Goal: Transaction & Acquisition: Download file/media

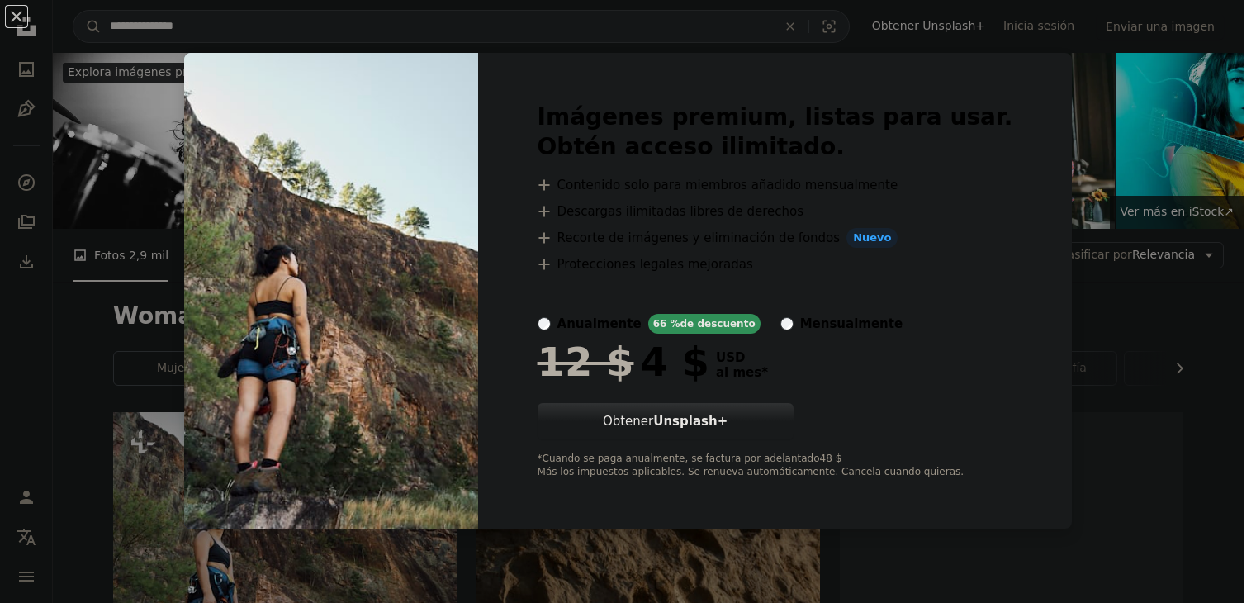
scroll to position [1733, 0]
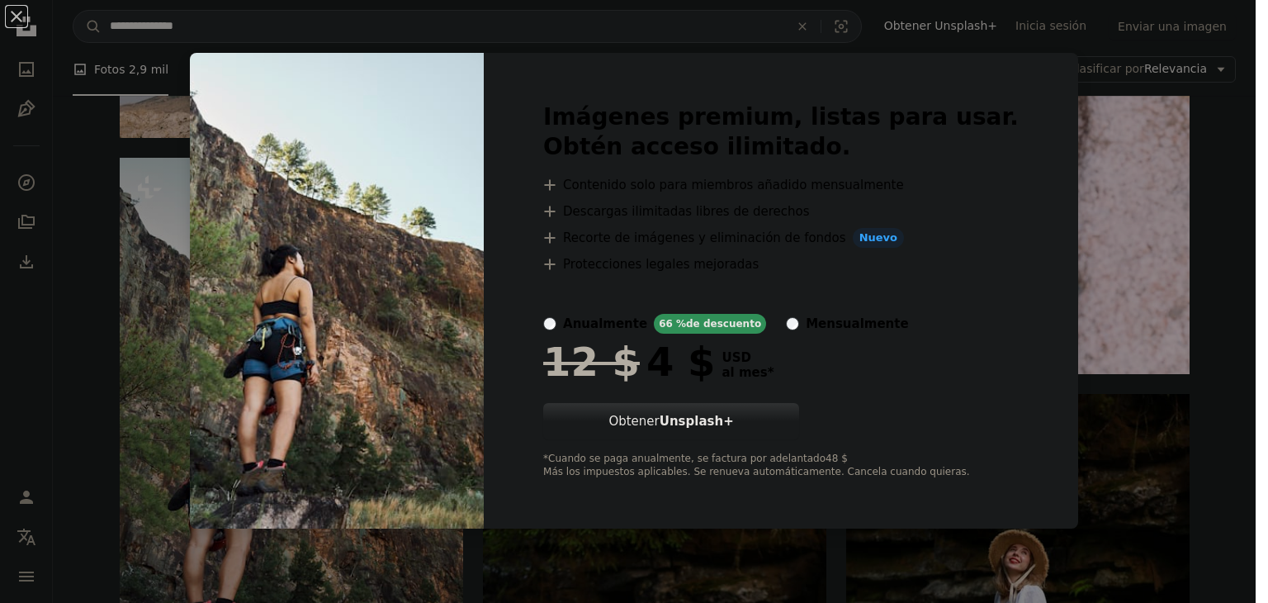
click at [1219, 136] on div "An X shape Imágenes premium, listas para usar. Obtén acceso ilimitado. A plus s…" at bounding box center [634, 301] width 1268 height 603
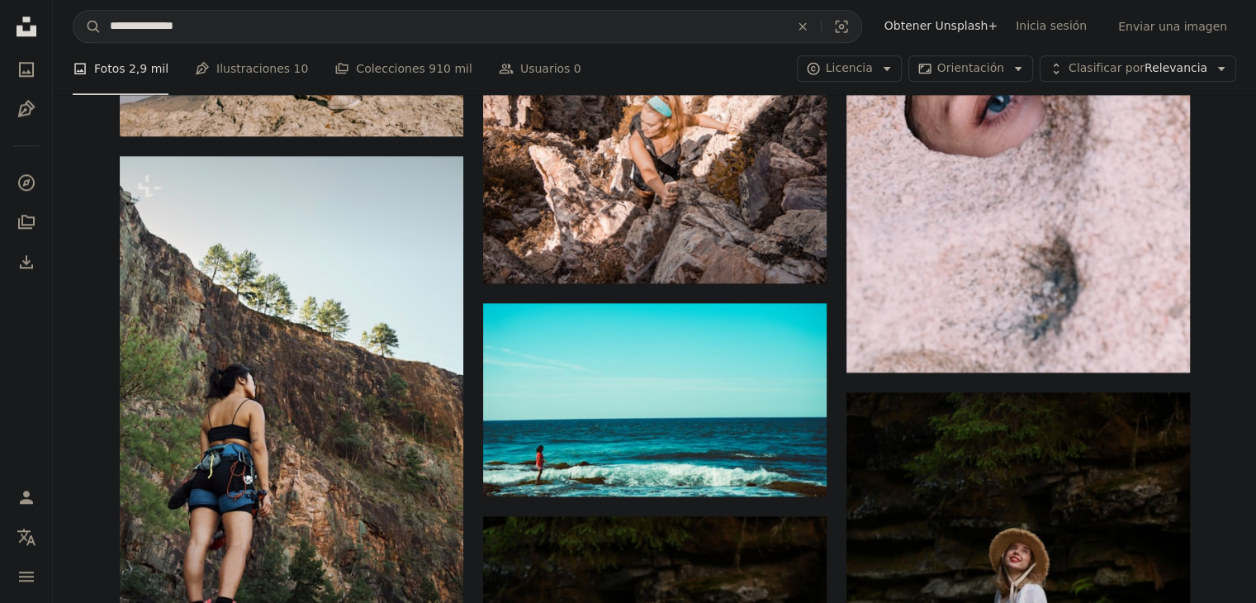
scroll to position [1733, 0]
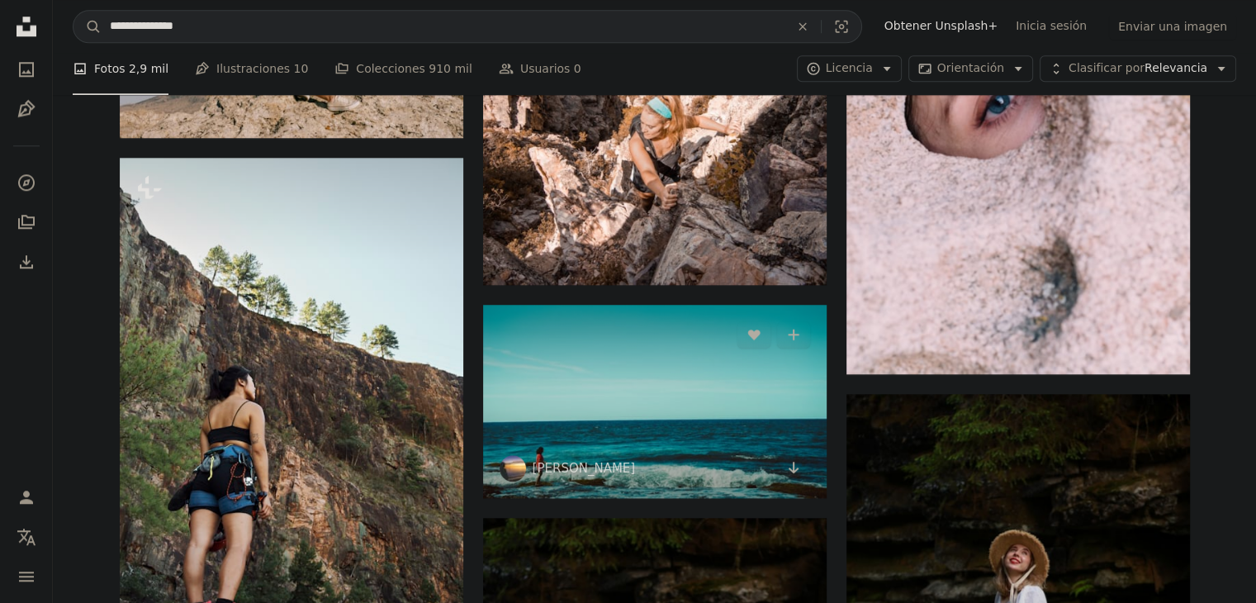
click at [646, 305] on img at bounding box center [654, 401] width 343 height 193
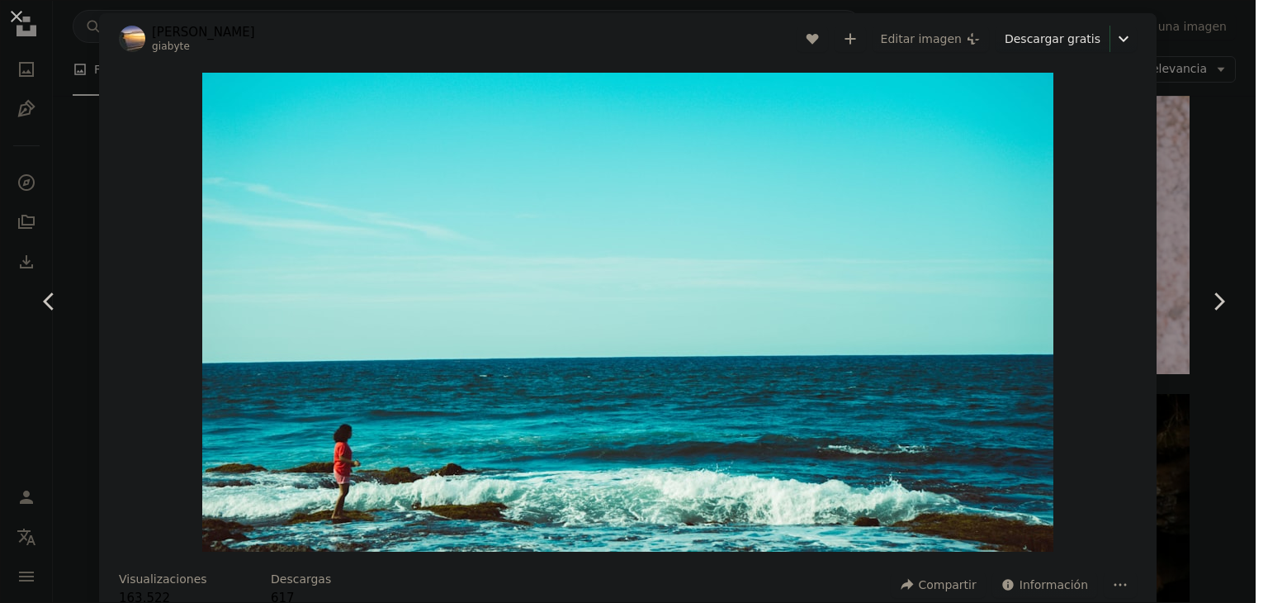
click at [1042, 34] on link "Descargar gratis" at bounding box center [1053, 39] width 114 height 26
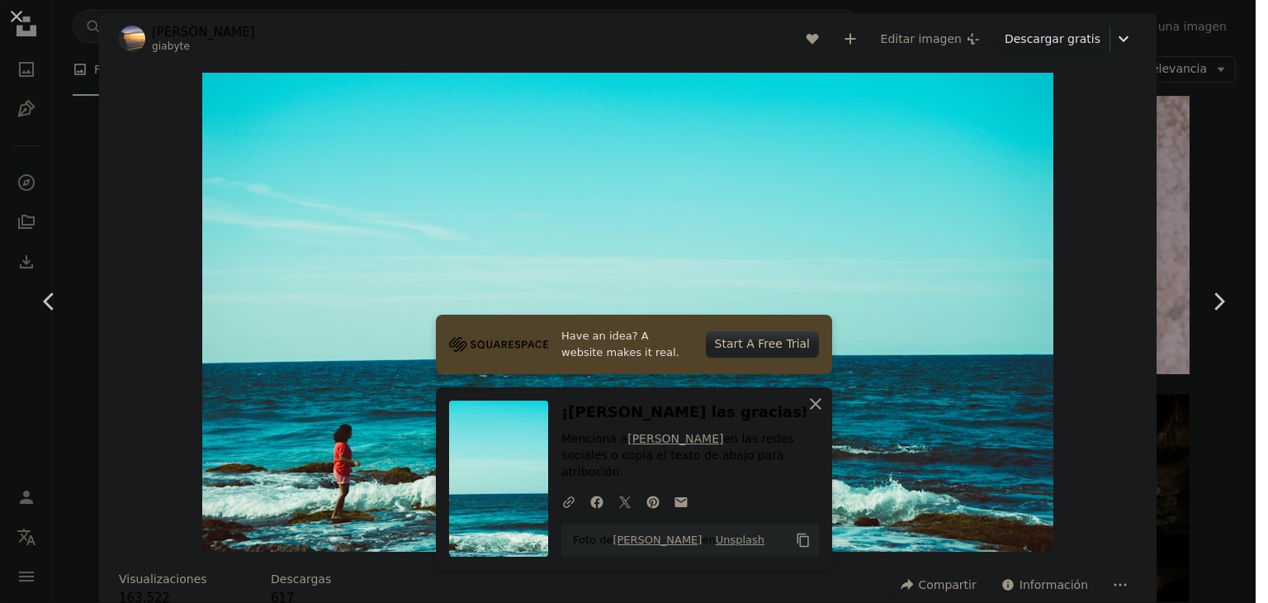
click at [806, 414] on icon "An X shape" at bounding box center [816, 404] width 20 height 20
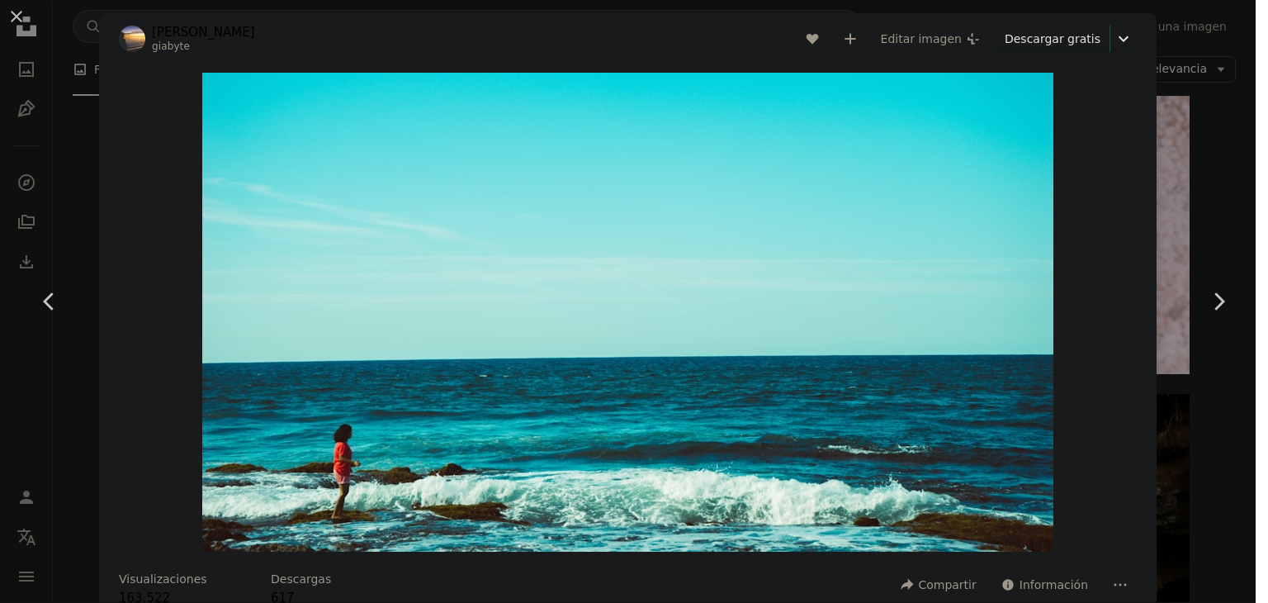
click at [1240, 117] on div "An X shape Chevron left Chevron right Gia Oris giabyte A heart A plus sign Edit…" at bounding box center [634, 301] width 1268 height 603
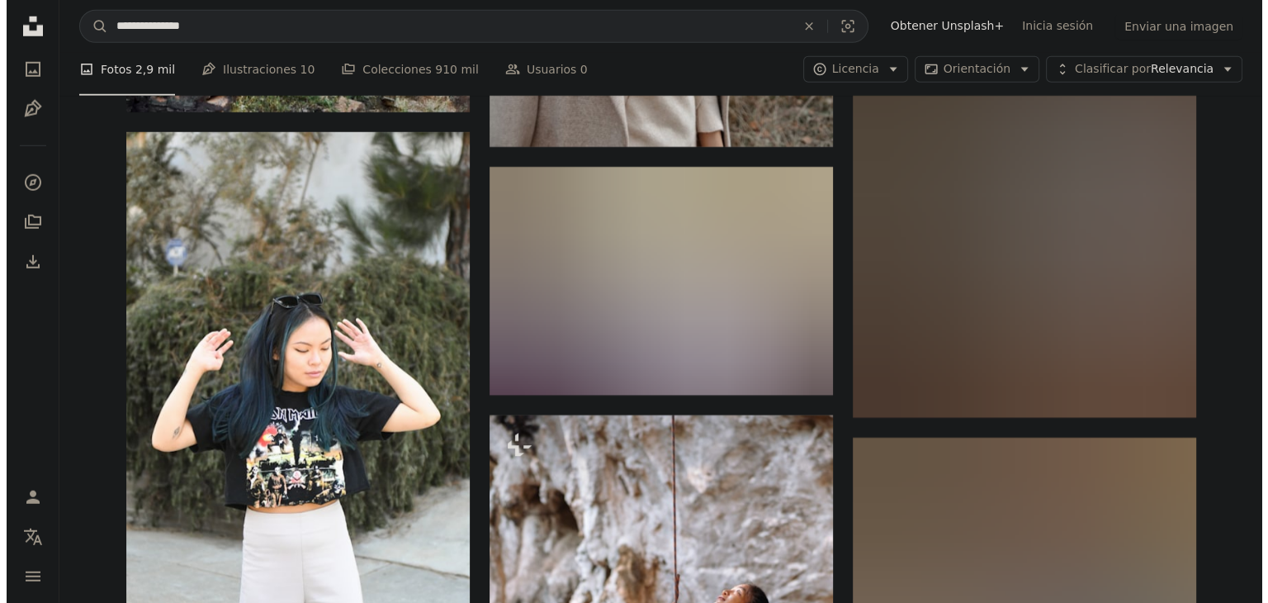
scroll to position [4705, 0]
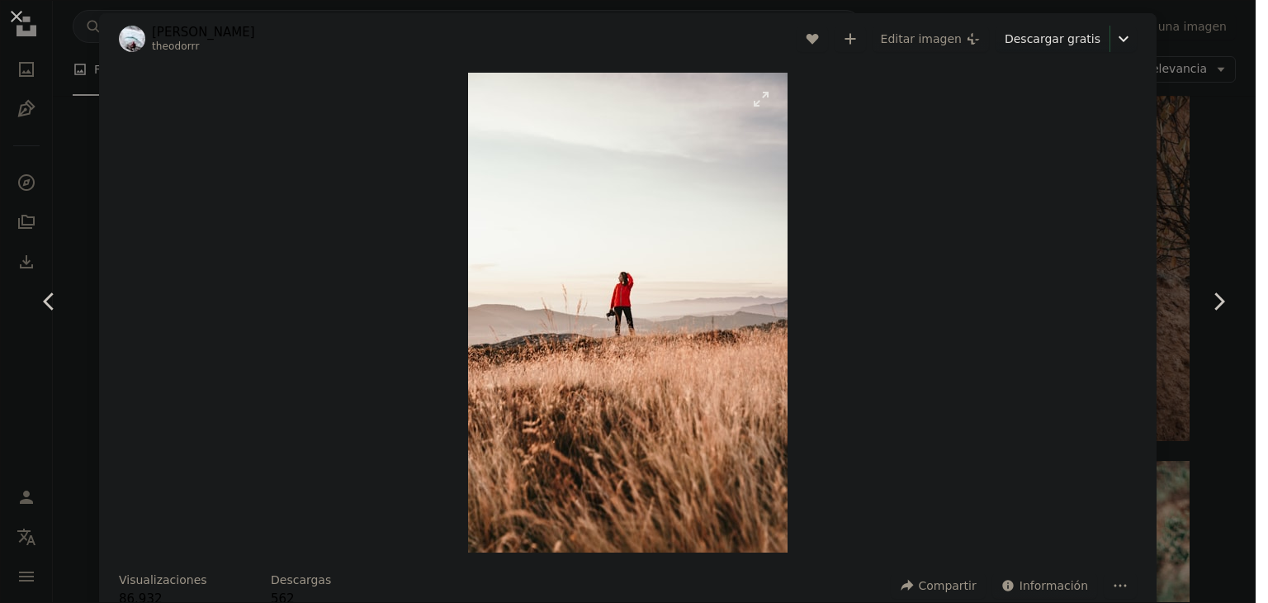
click at [583, 316] on img "Ampliar en esta imagen" at bounding box center [627, 313] width 319 height 480
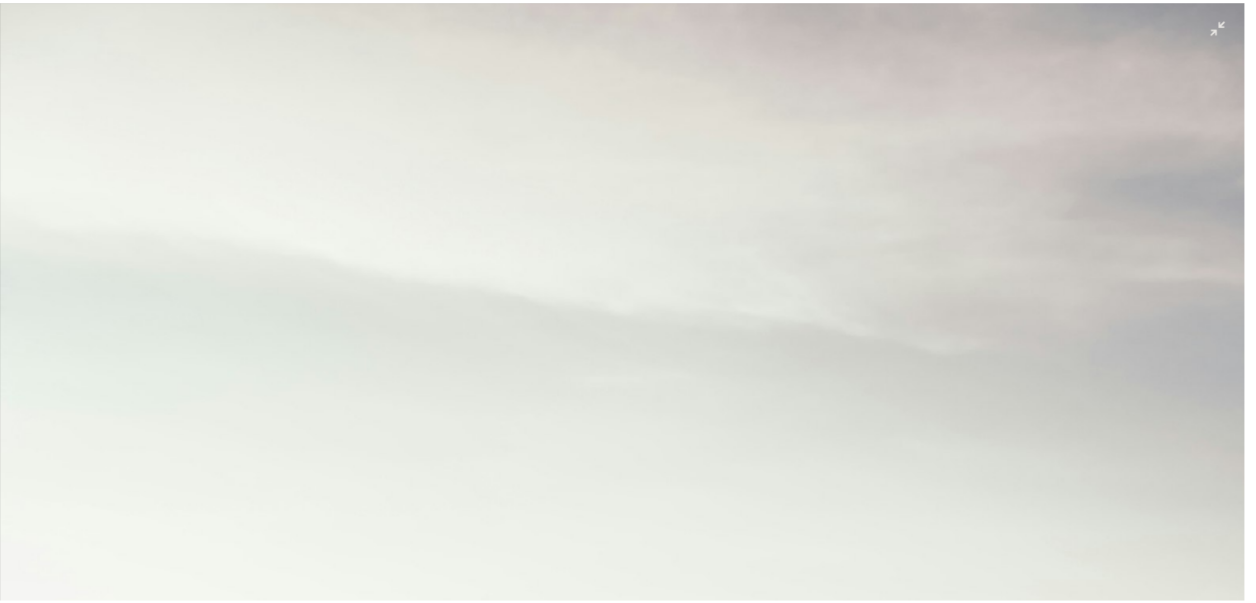
scroll to position [631, 0]
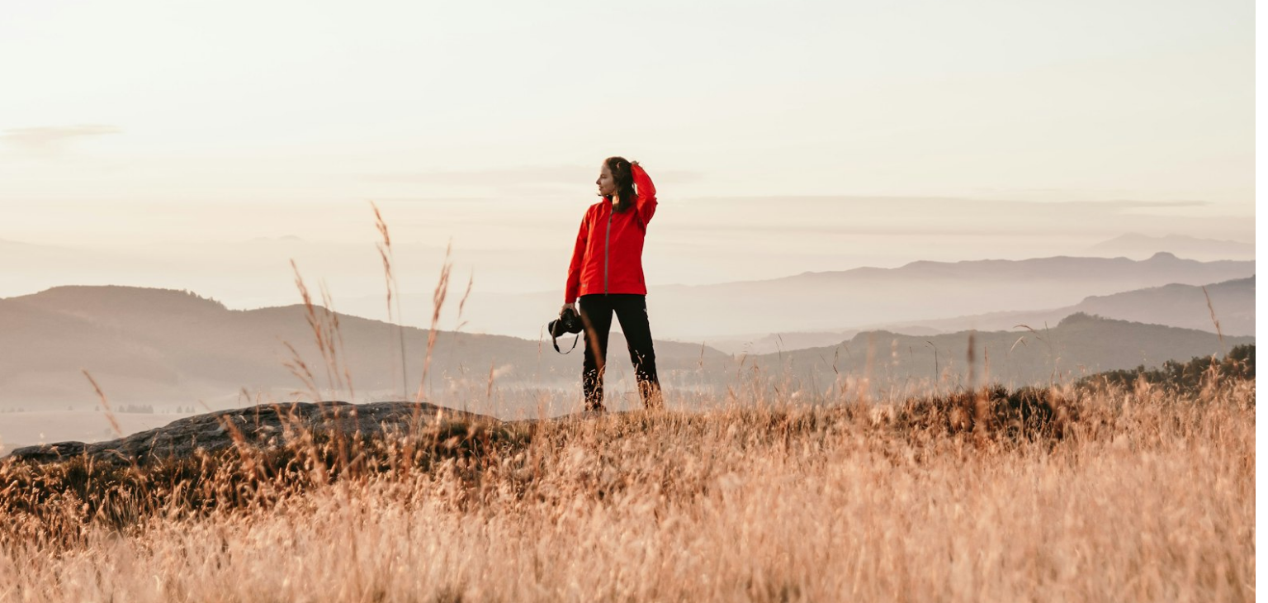
click at [583, 315] on img "Reducir el zoom en esta imagen" at bounding box center [634, 320] width 1270 height 1904
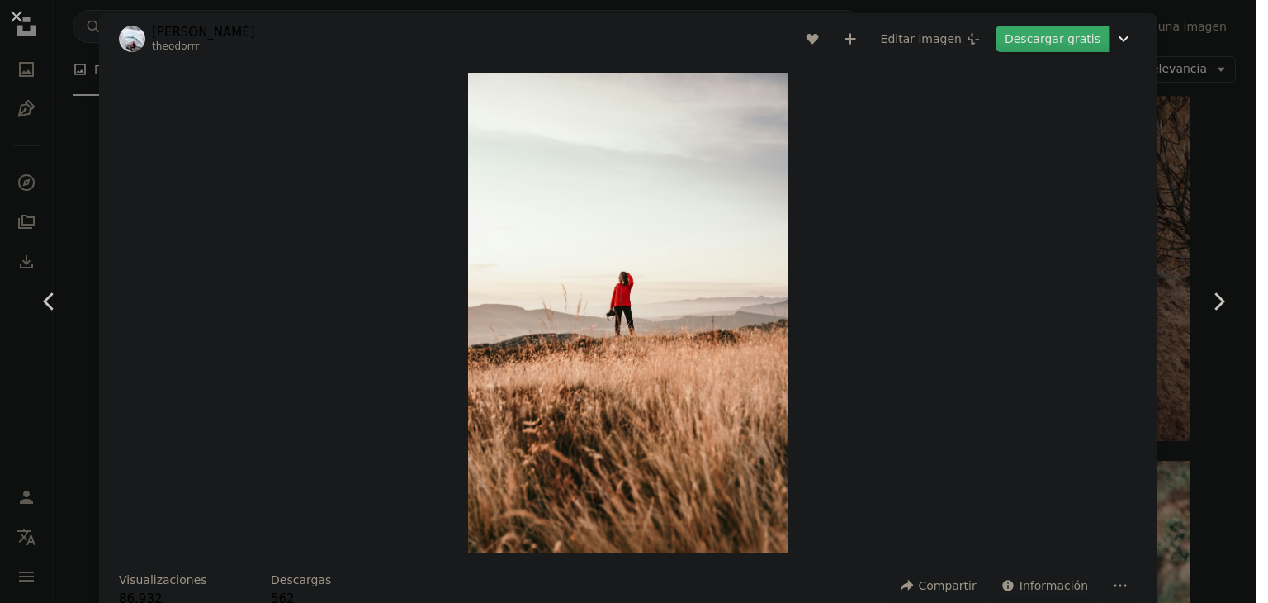
click at [1050, 31] on link "Descargar gratis" at bounding box center [1053, 39] width 114 height 26
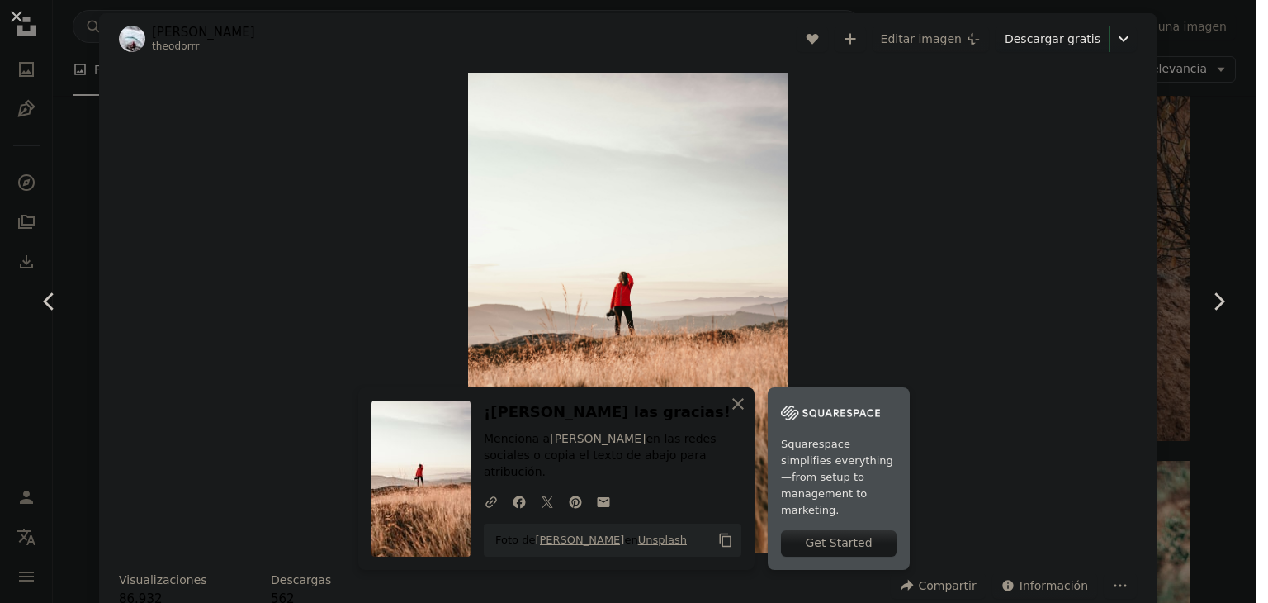
click at [1238, 110] on div "An X shape Chevron left Chevron right [PERSON_NAME] A heart A plus sign Editar …" at bounding box center [634, 301] width 1268 height 603
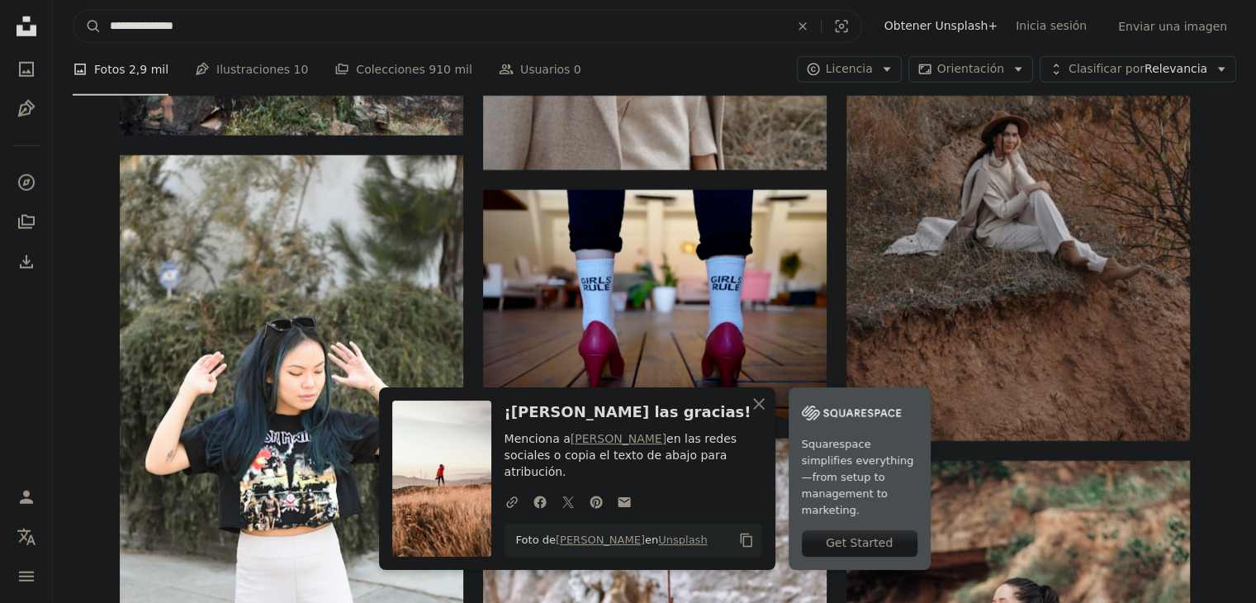
click at [461, 33] on input "**********" at bounding box center [443, 26] width 683 height 31
type input "*"
type input "****"
click button "A magnifying glass" at bounding box center [87, 26] width 28 height 31
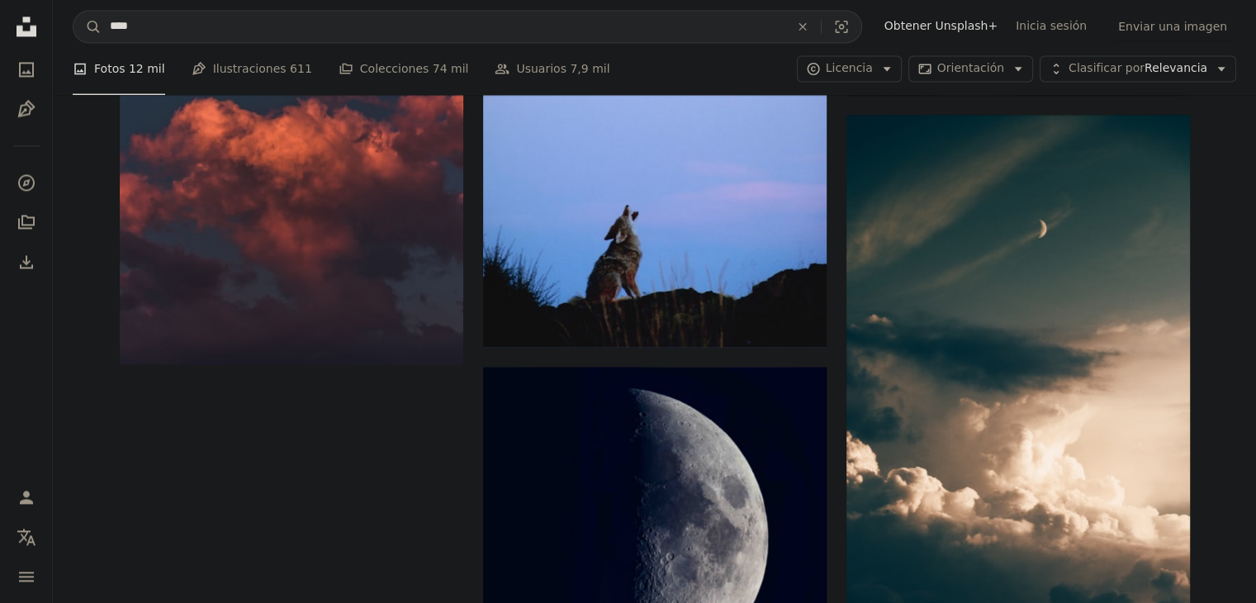
scroll to position [2641, 0]
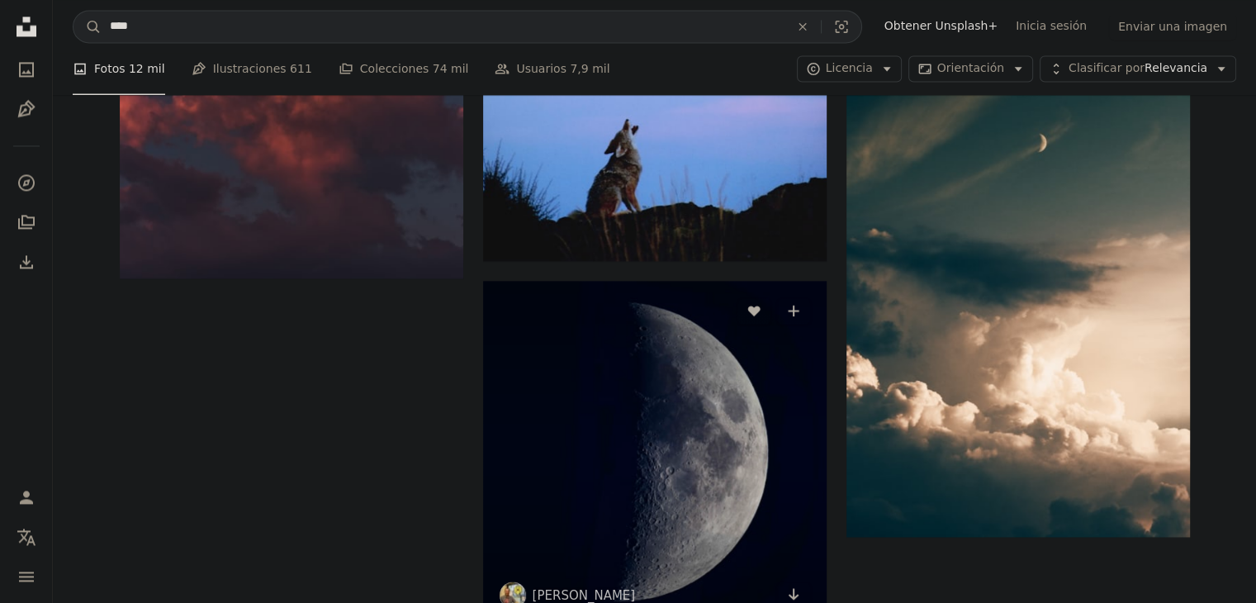
click at [759, 281] on img at bounding box center [654, 452] width 343 height 343
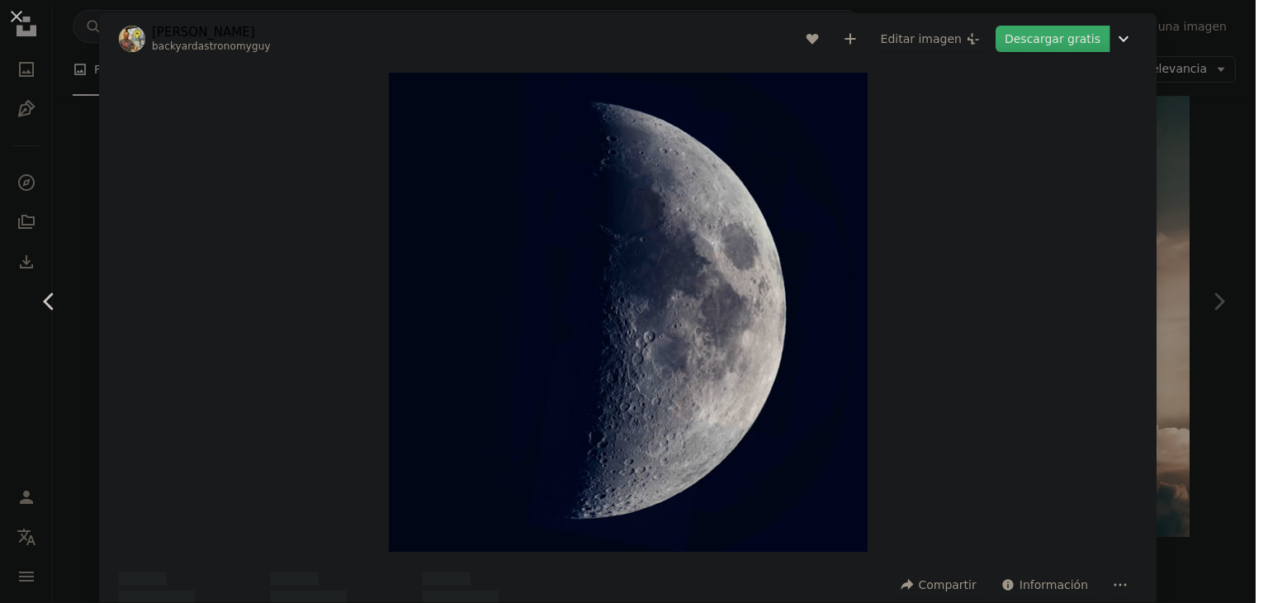
click at [1047, 49] on link "Descargar gratis" at bounding box center [1053, 39] width 114 height 26
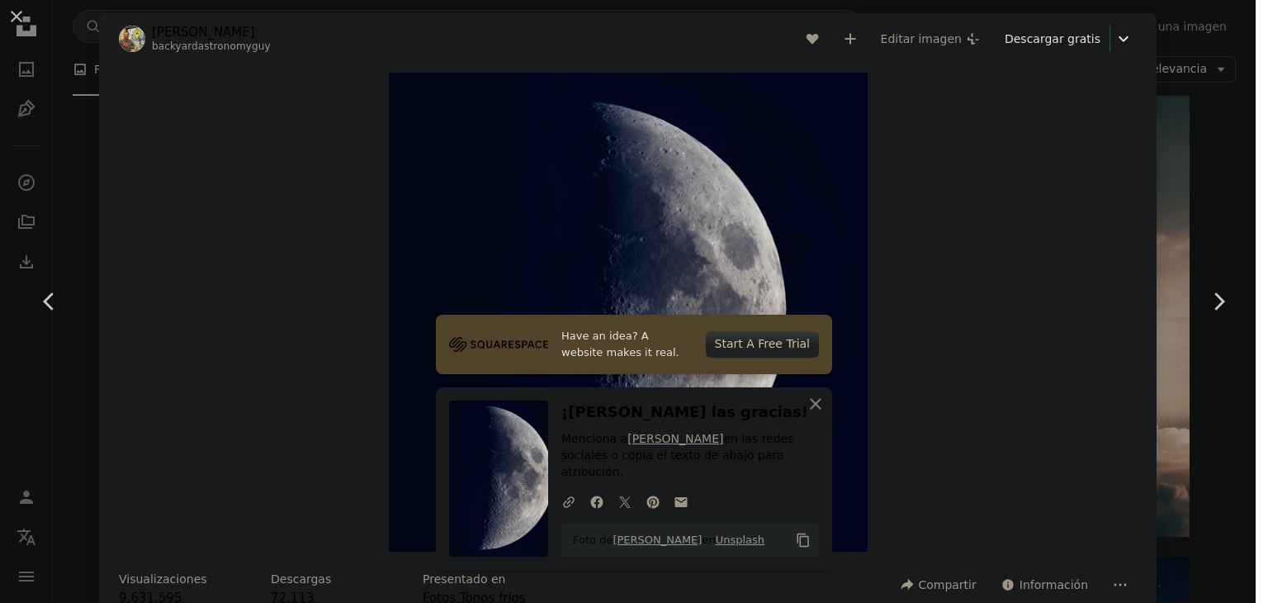
click at [1215, 106] on div "An X shape Chevron left Chevron right [PERSON_NAME] backyardastronomyguy A hear…" at bounding box center [634, 301] width 1268 height 603
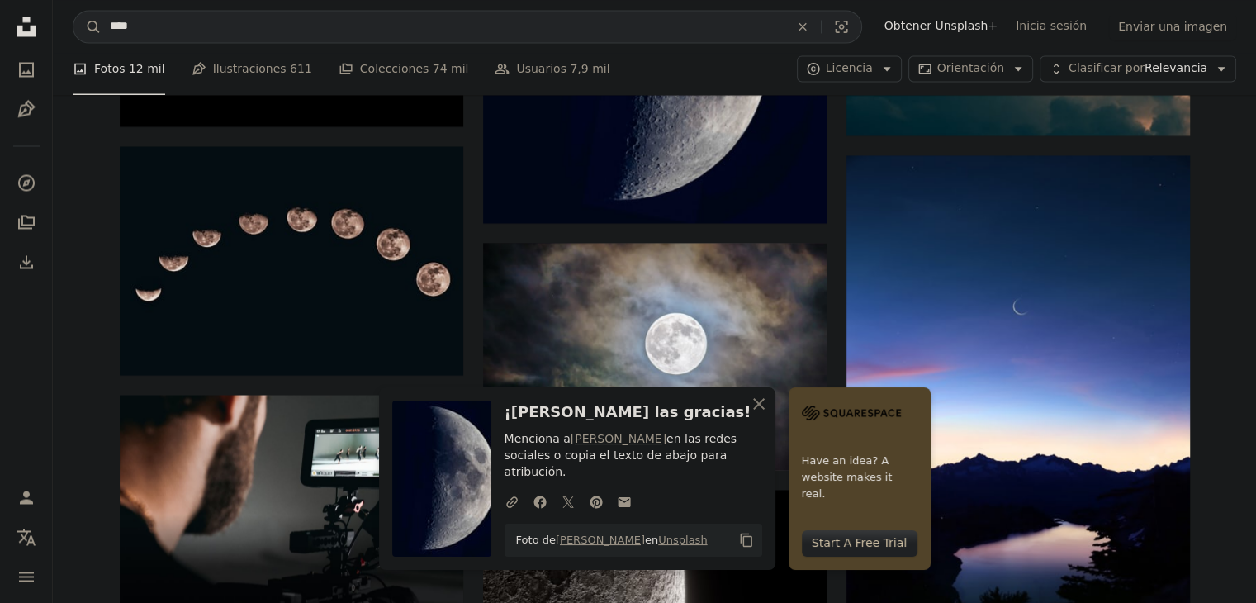
scroll to position [3054, 0]
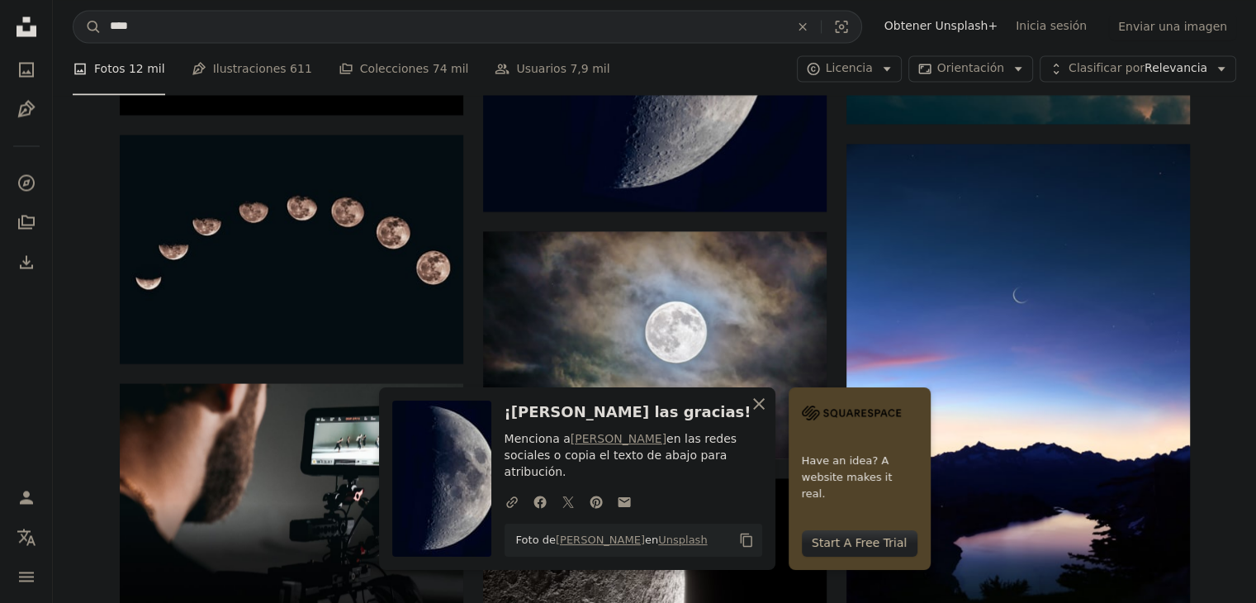
click at [769, 414] on icon "An X shape" at bounding box center [759, 404] width 20 height 20
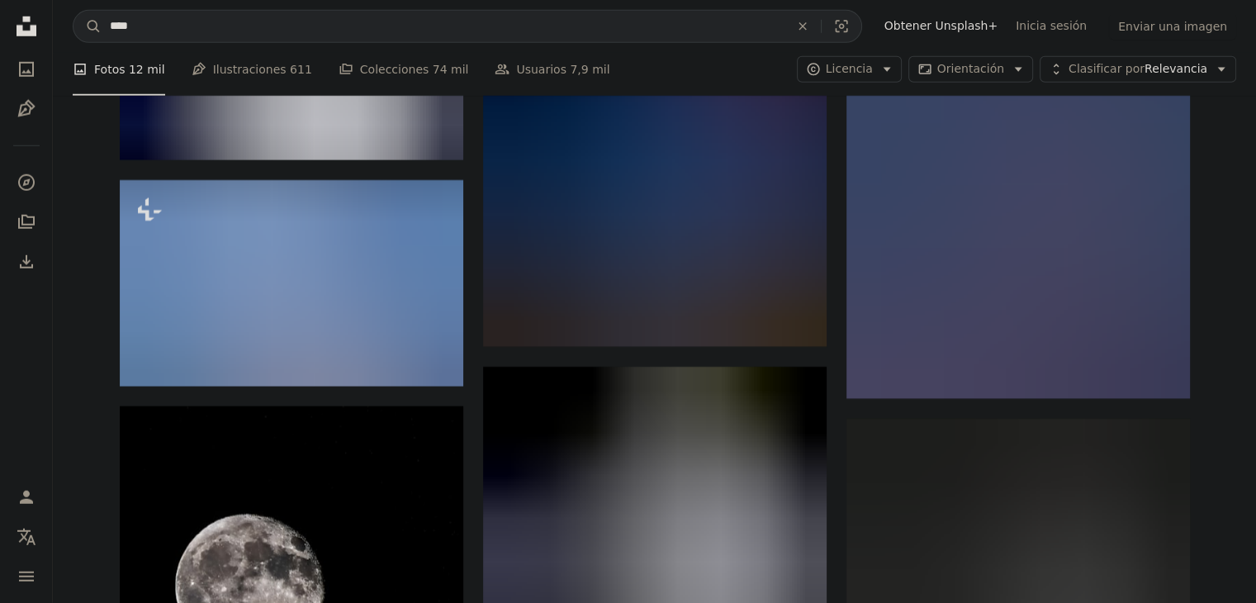
scroll to position [4807, 0]
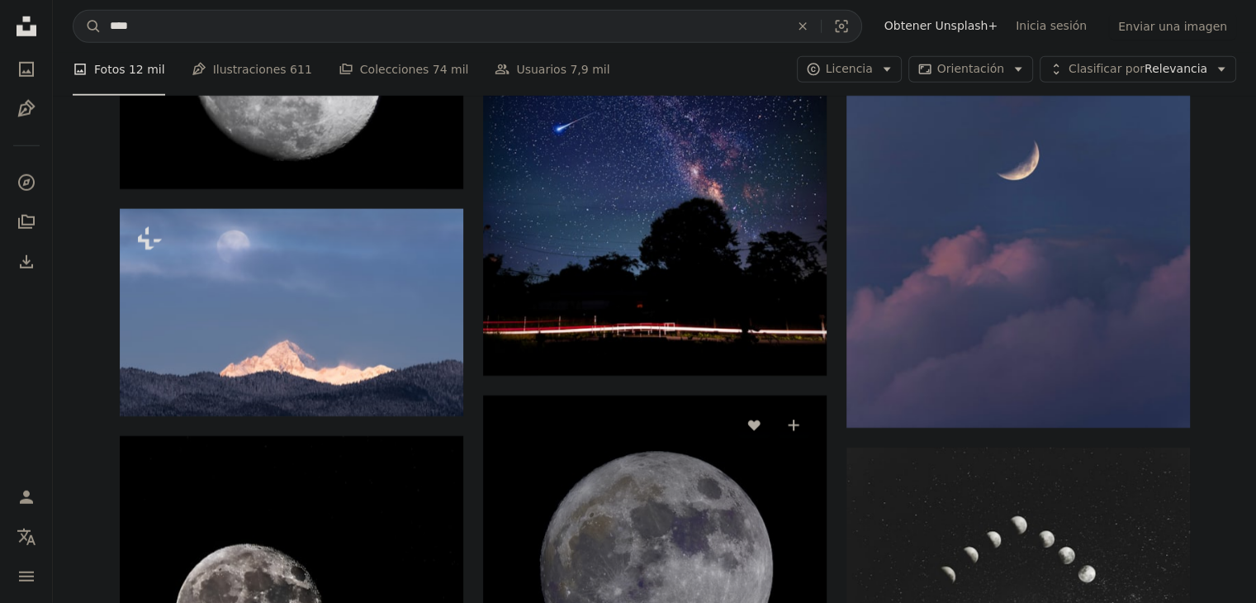
click at [803, 414] on img at bounding box center [654, 566] width 343 height 343
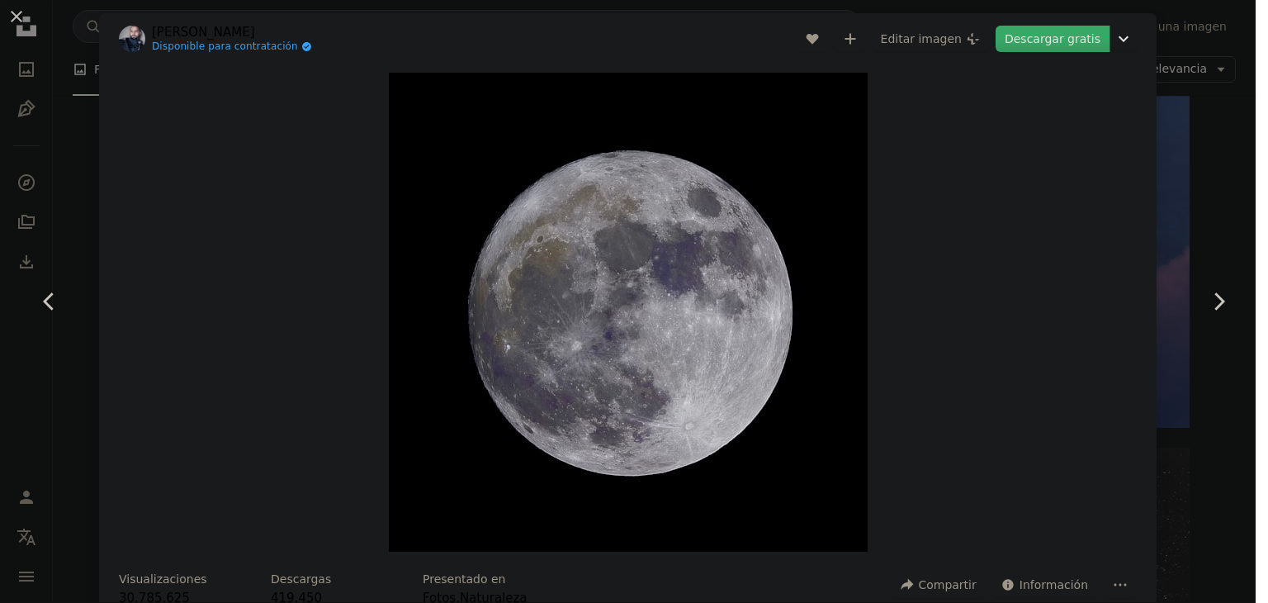
click at [1021, 42] on link "Descargar gratis" at bounding box center [1053, 39] width 114 height 26
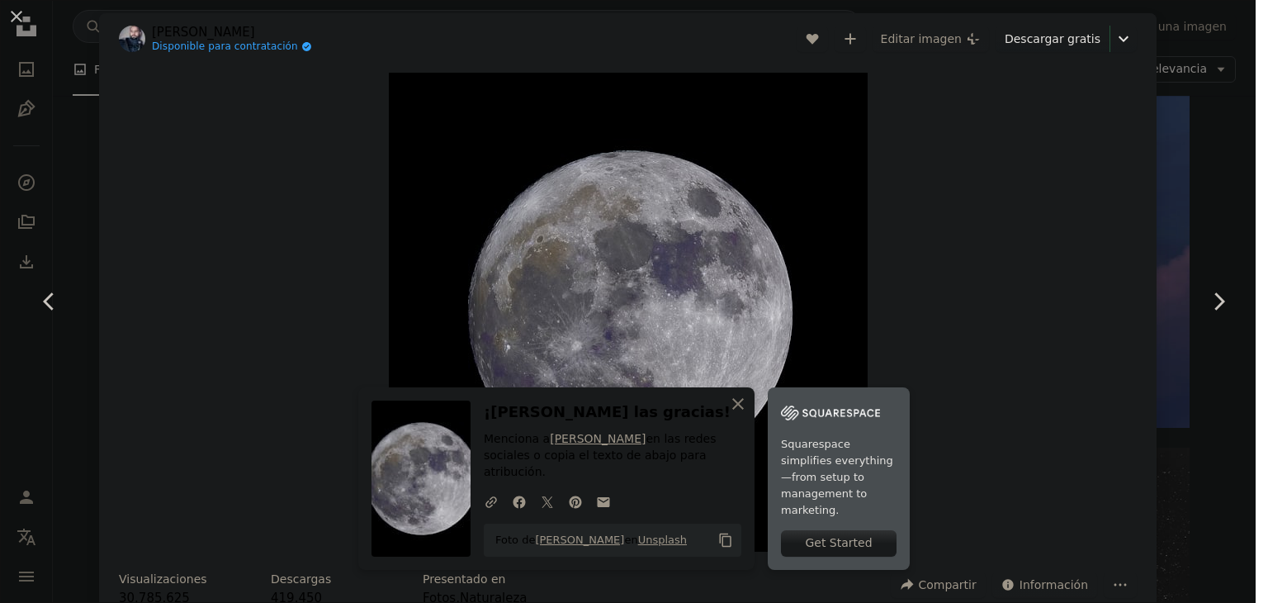
click at [1216, 113] on div "An X shape Chevron left Chevron right [PERSON_NAME] Krcmarek Disponible para co…" at bounding box center [634, 301] width 1268 height 603
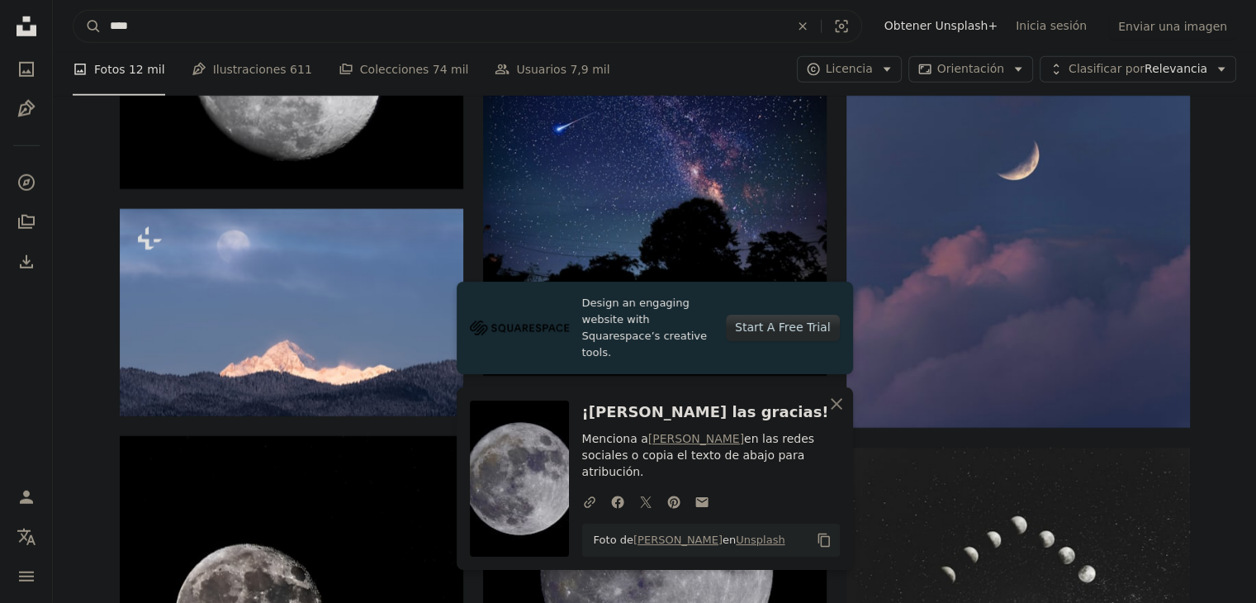
scroll to position [4797, 0]
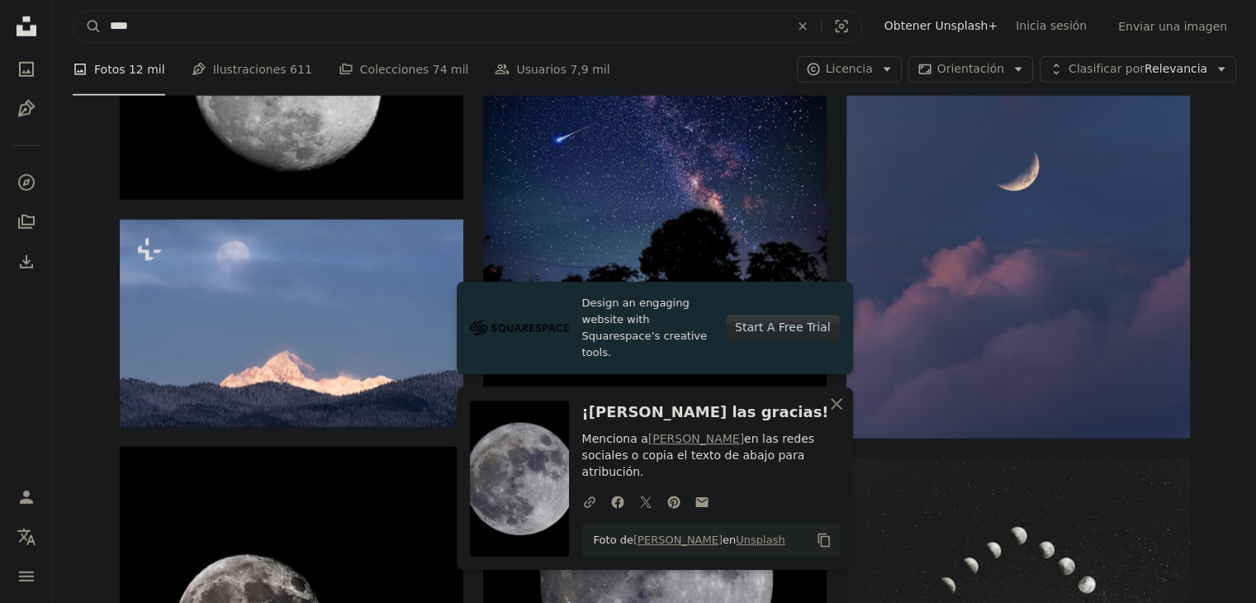
drag, startPoint x: 493, startPoint y: 20, endPoint x: 0, endPoint y: 24, distance: 492.8
type input "**********"
click button "A magnifying glass" at bounding box center [87, 26] width 28 height 31
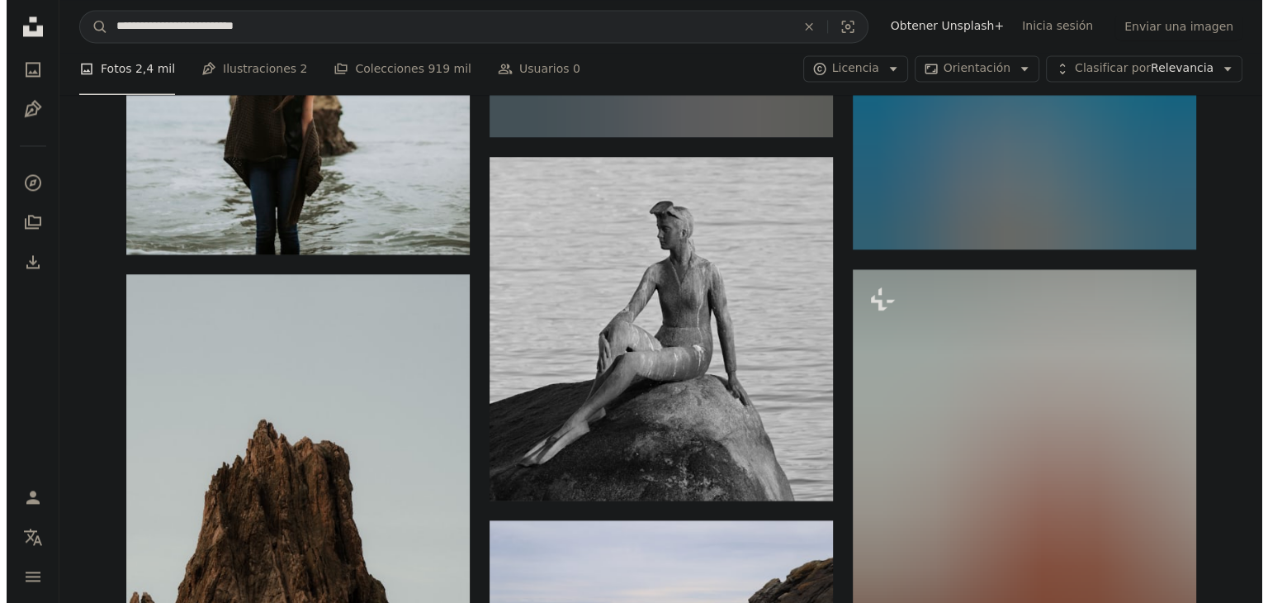
scroll to position [2476, 0]
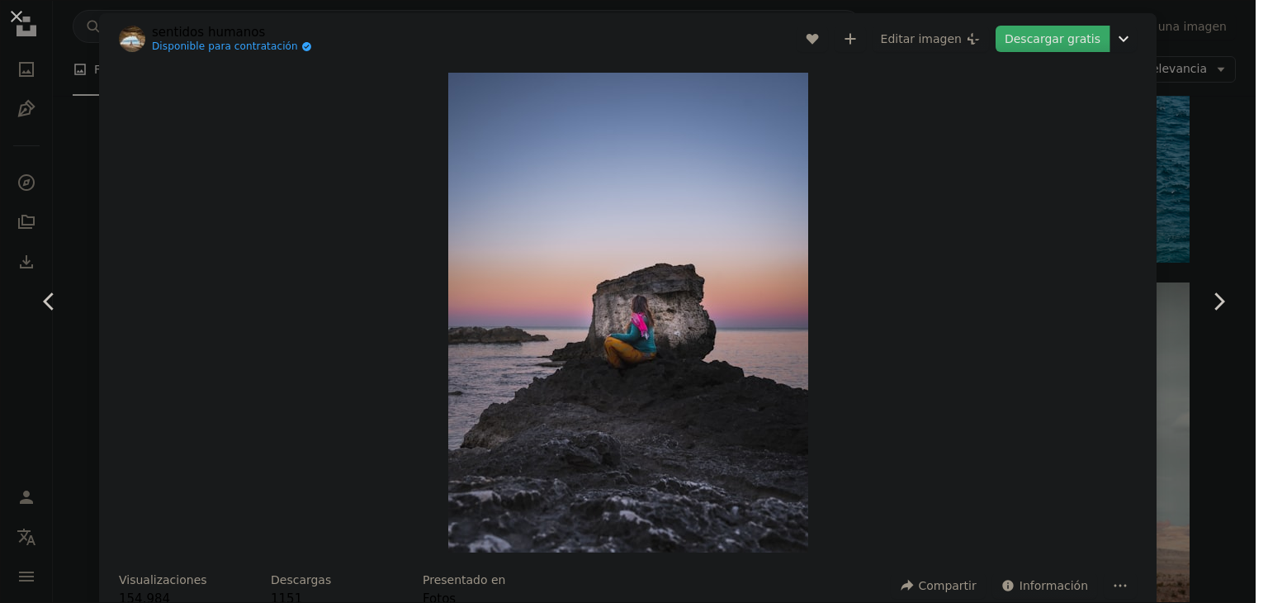
click at [1059, 37] on link "Descargar gratis" at bounding box center [1053, 39] width 114 height 26
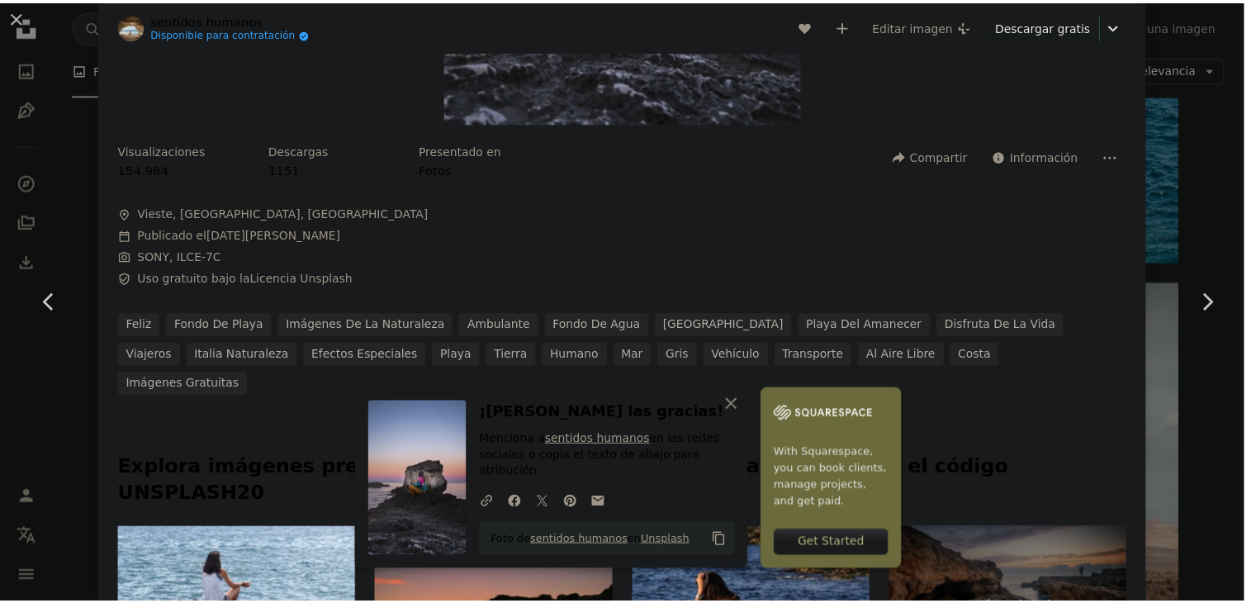
scroll to position [527, 0]
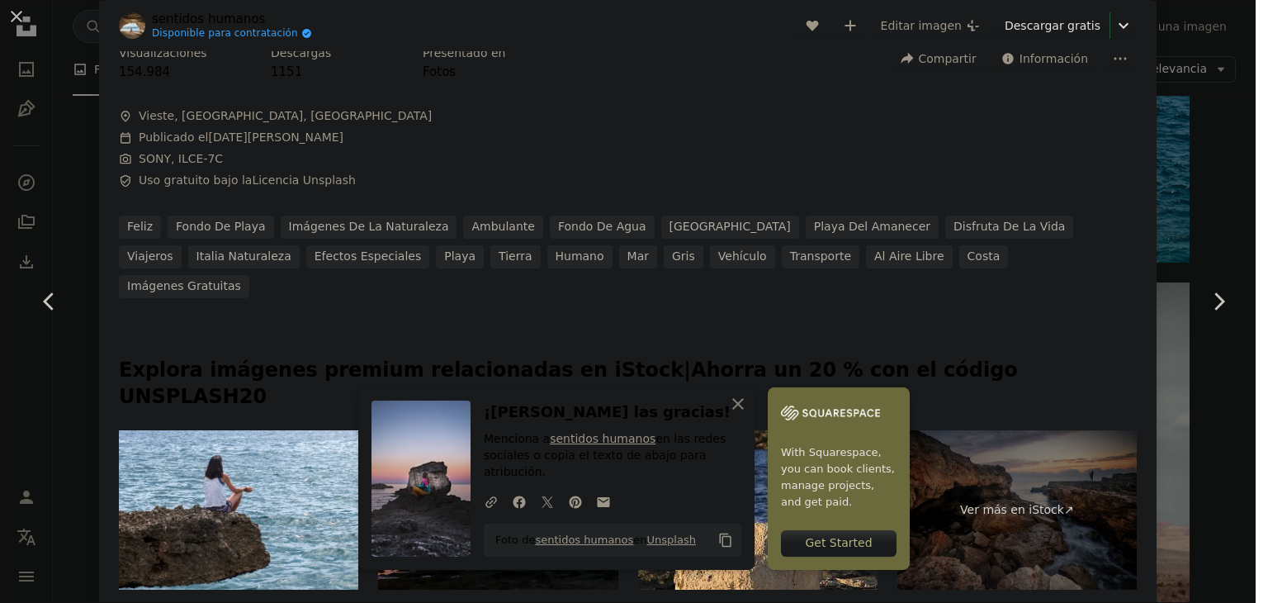
click at [1194, 137] on div "An X shape Chevron left Chevron right sentidos humanos Disponible para contrata…" at bounding box center [634, 301] width 1268 height 603
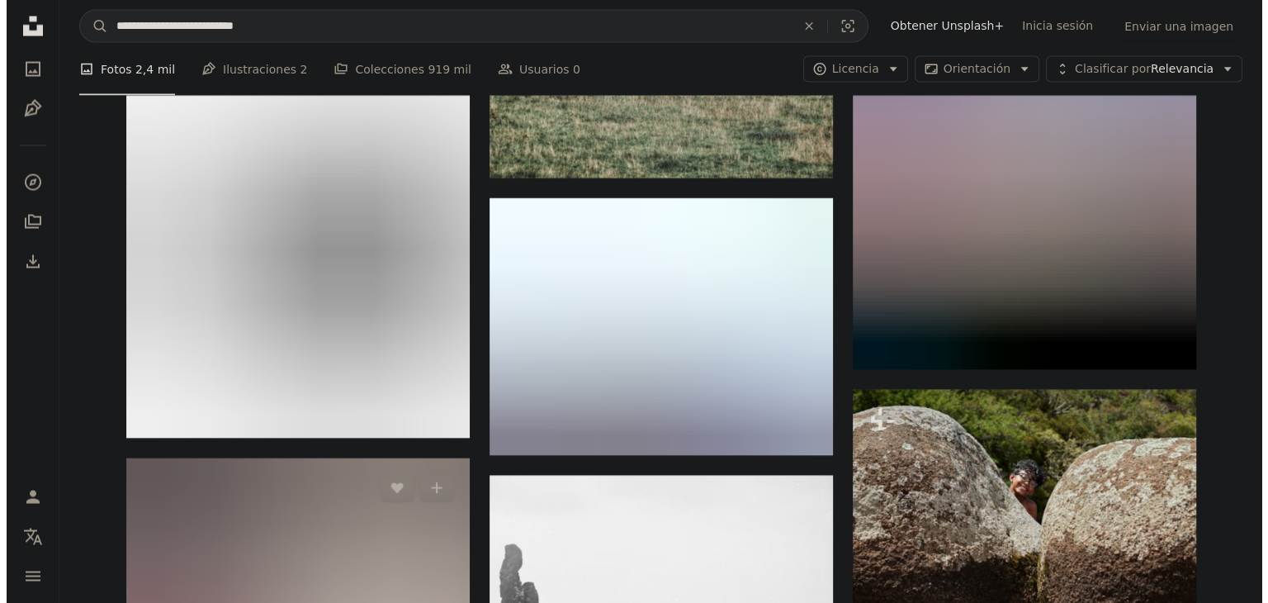
scroll to position [3302, 0]
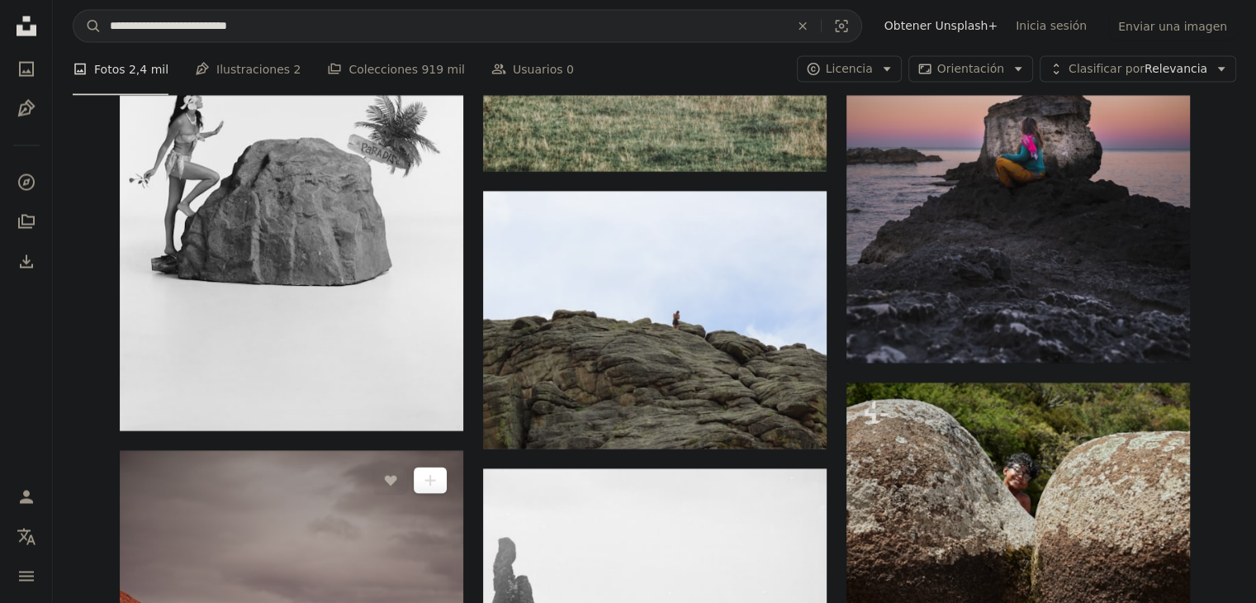
click at [427, 474] on icon "A plus sign" at bounding box center [429, 480] width 13 height 13
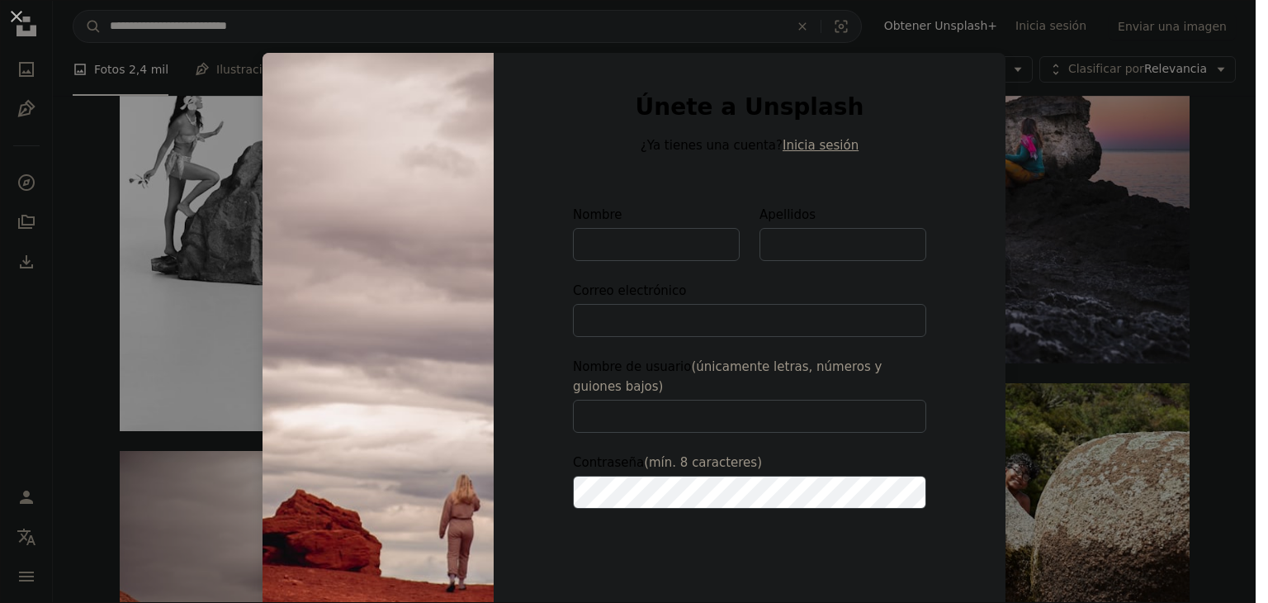
click at [1078, 166] on div "An X shape Únete a Unsplash ¿Ya tienes una cuenta? Inicia sesión Nombre Apellid…" at bounding box center [634, 301] width 1268 height 603
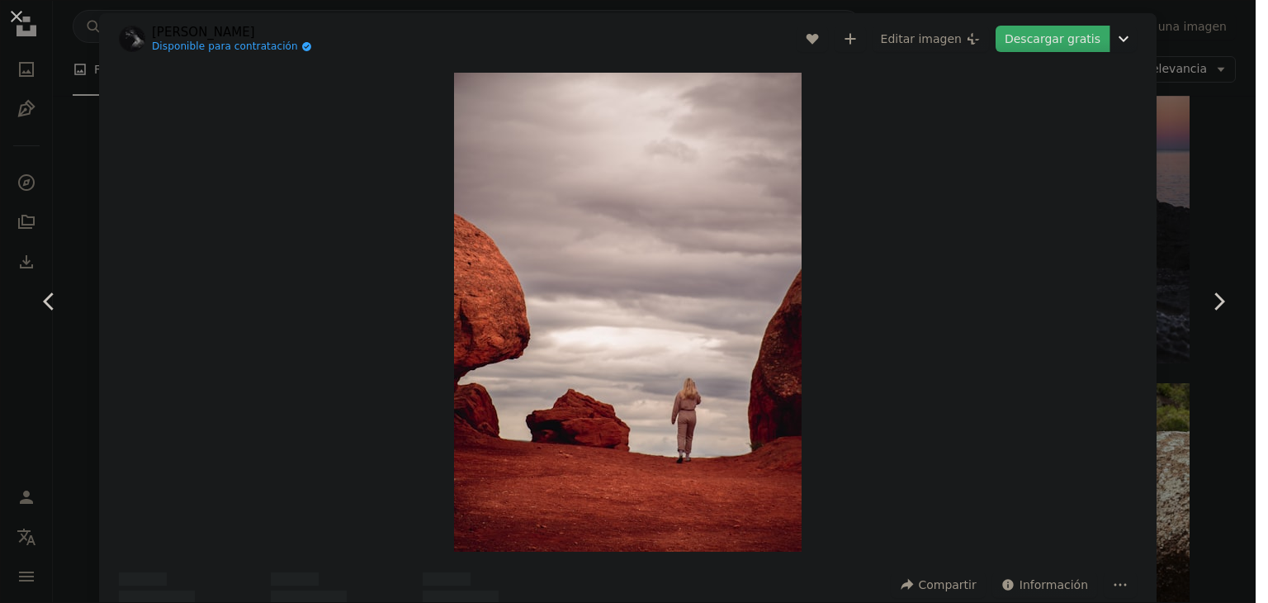
click at [1036, 47] on link "Descargar gratis" at bounding box center [1053, 39] width 114 height 26
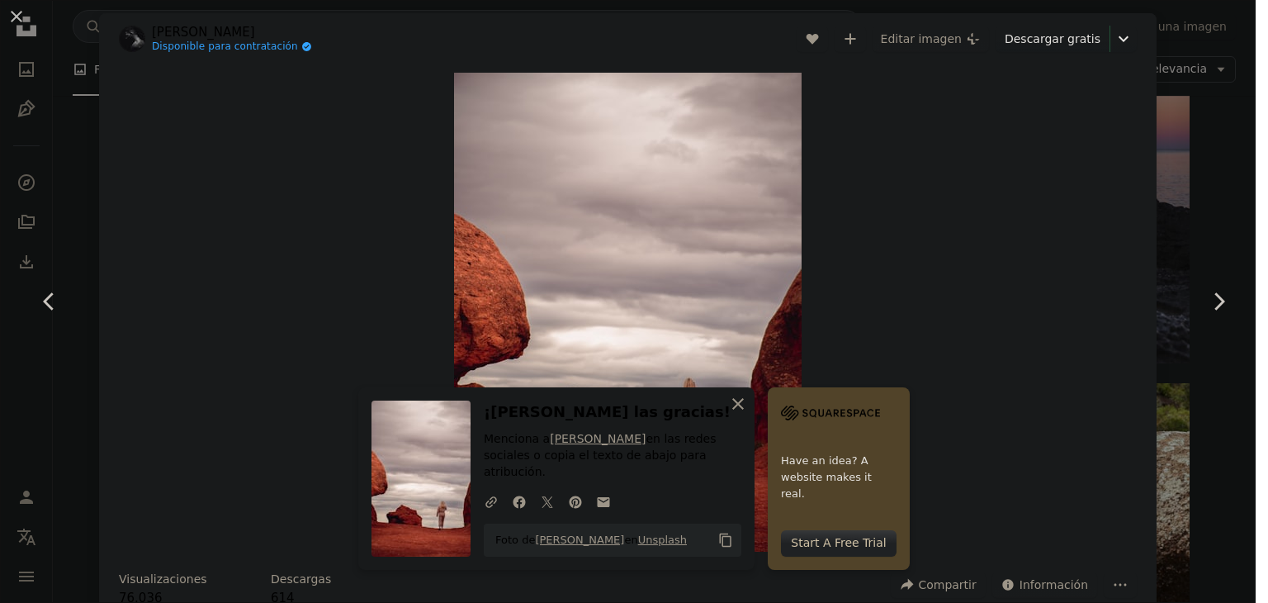
click at [748, 414] on icon "An X shape" at bounding box center [738, 404] width 20 height 20
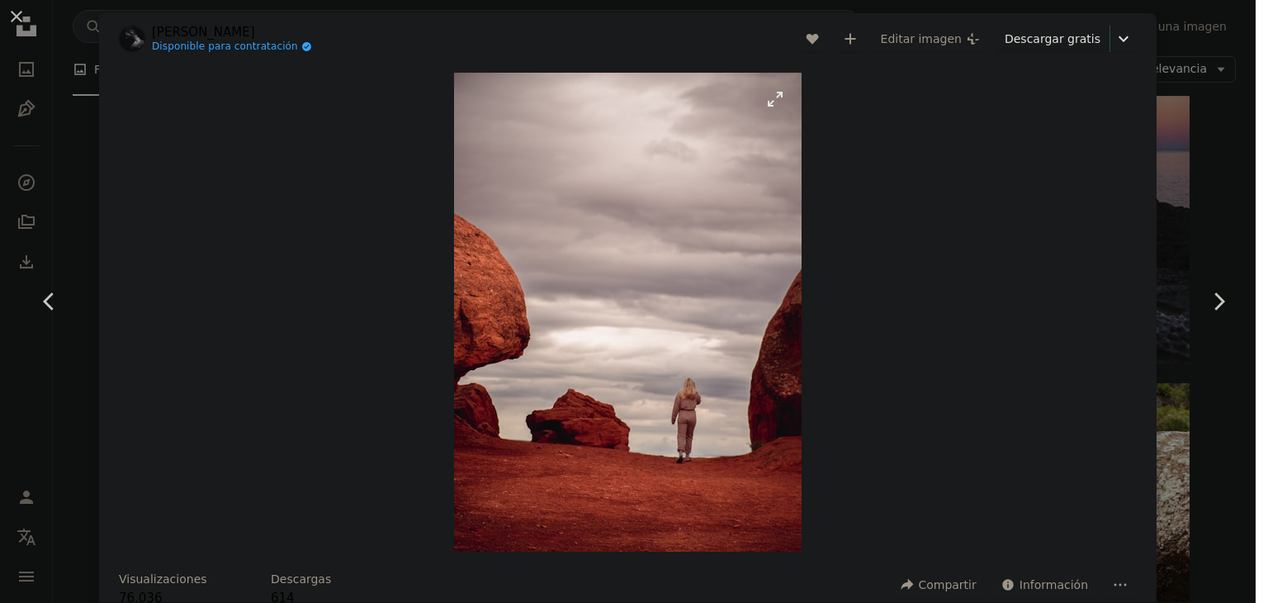
click at [685, 426] on img "Ampliar en esta imagen" at bounding box center [628, 312] width 348 height 479
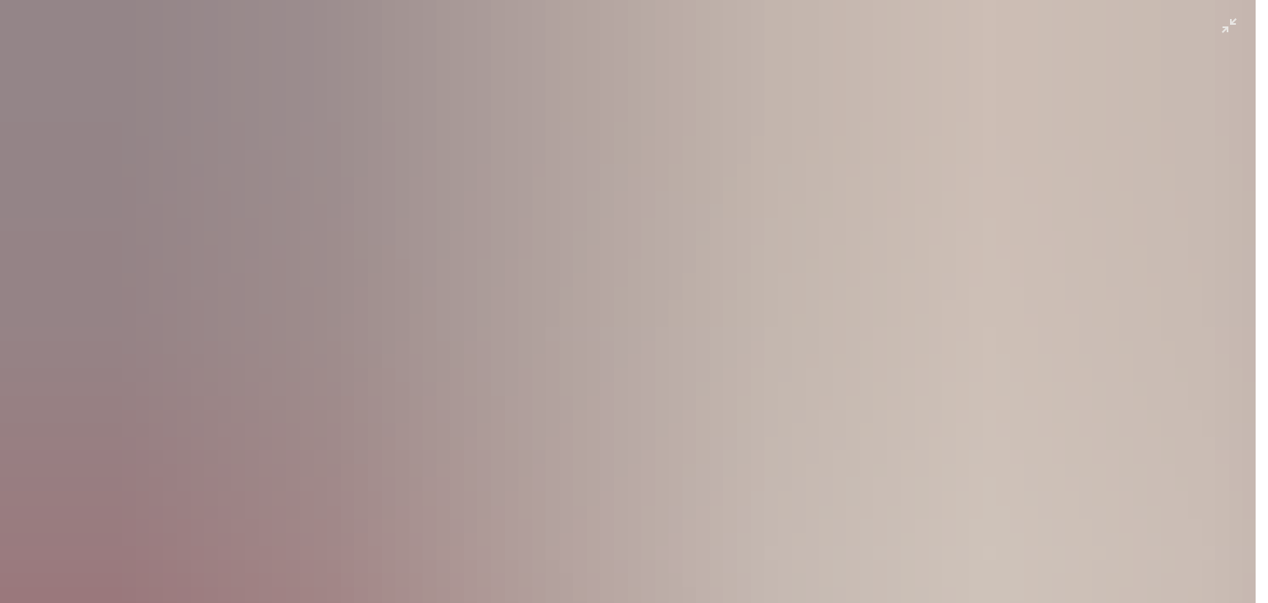
scroll to position [555, 0]
